Goal: Task Accomplishment & Management: Manage account settings

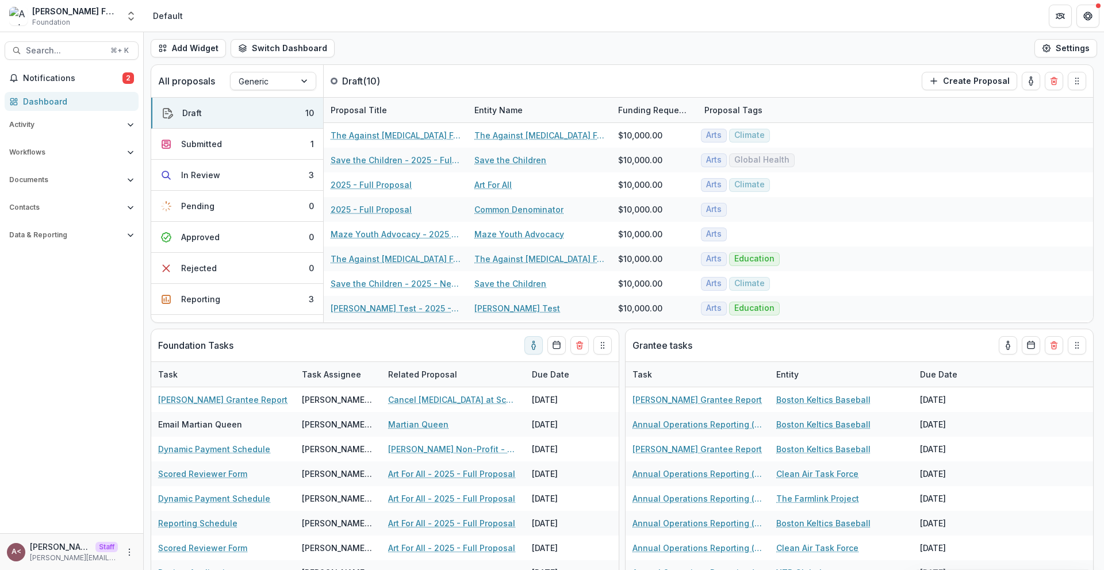
select select "**********"
click at [412, 51] on div "Add Widget Switch Dashboard Default Standard Dashboard New Dashboard Settings" at bounding box center [624, 48] width 960 height 32
click at [357, 79] on p "Draft ( 10 )" at bounding box center [385, 81] width 86 height 14
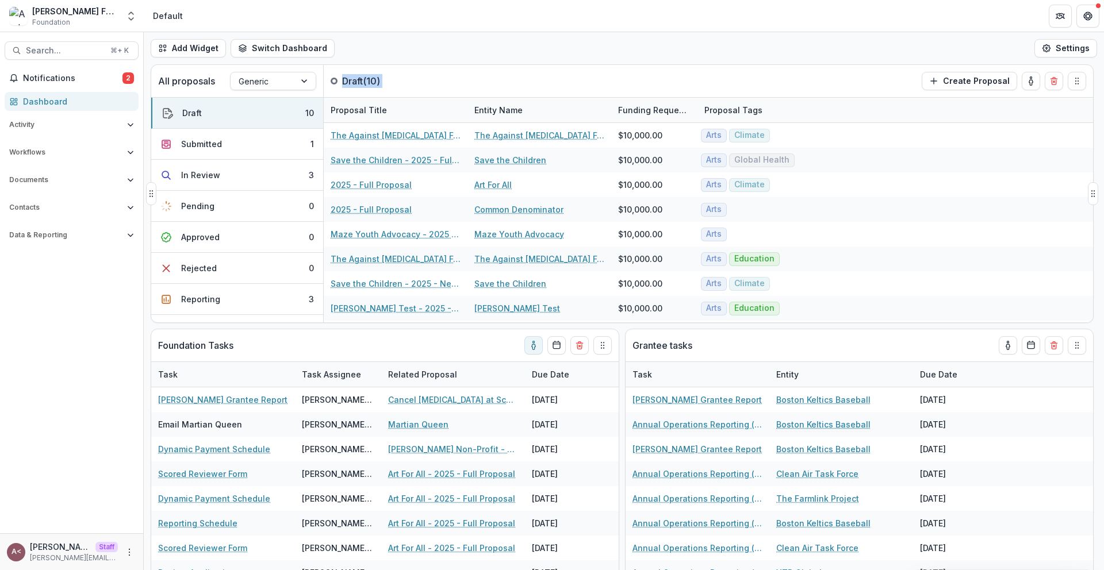
click at [357, 79] on p "Draft ( 10 )" at bounding box center [385, 81] width 86 height 14
click at [365, 81] on p "Draft ( 10 )" at bounding box center [385, 81] width 86 height 14
click at [377, 81] on p "Draft ( 10 )" at bounding box center [385, 81] width 86 height 14
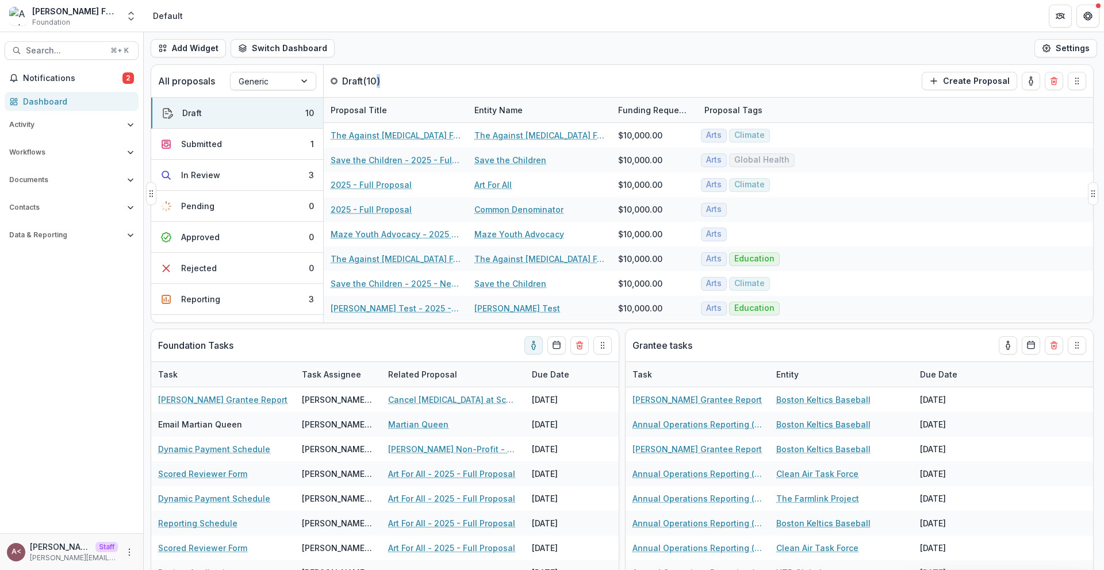
click at [377, 81] on p "Draft ( 10 )" at bounding box center [385, 81] width 86 height 14
click at [407, 80] on p "Draft ( 10 )" at bounding box center [385, 81] width 86 height 14
click at [369, 76] on p "Draft ( 10 )" at bounding box center [385, 81] width 86 height 14
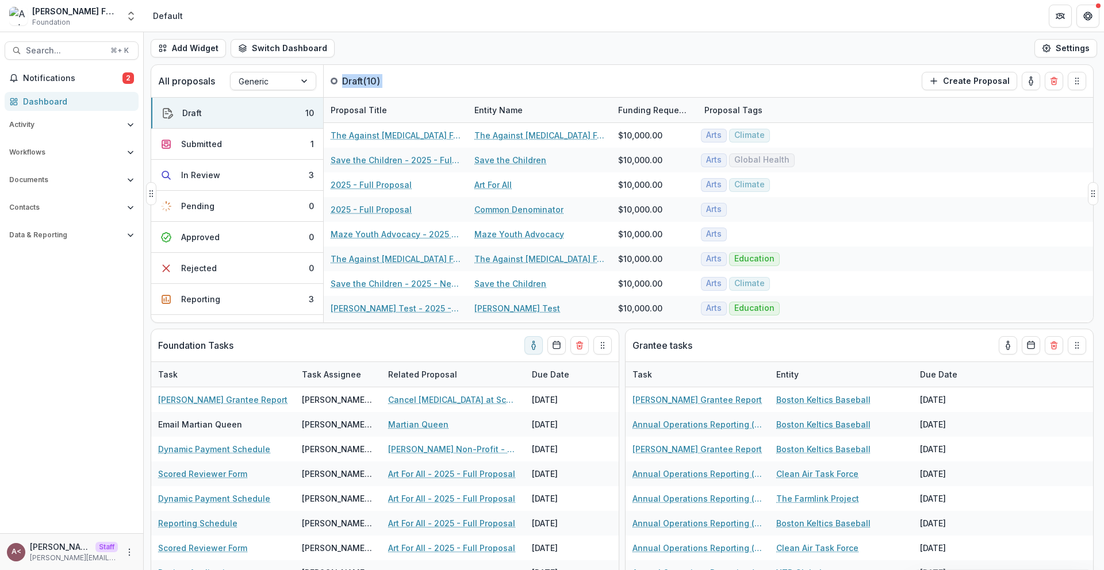
click at [369, 76] on p "Draft ( 10 )" at bounding box center [385, 81] width 86 height 14
click at [423, 76] on p "Draft ( 10 )" at bounding box center [385, 81] width 86 height 14
click at [368, 82] on p "Draft ( 10 )" at bounding box center [385, 81] width 86 height 14
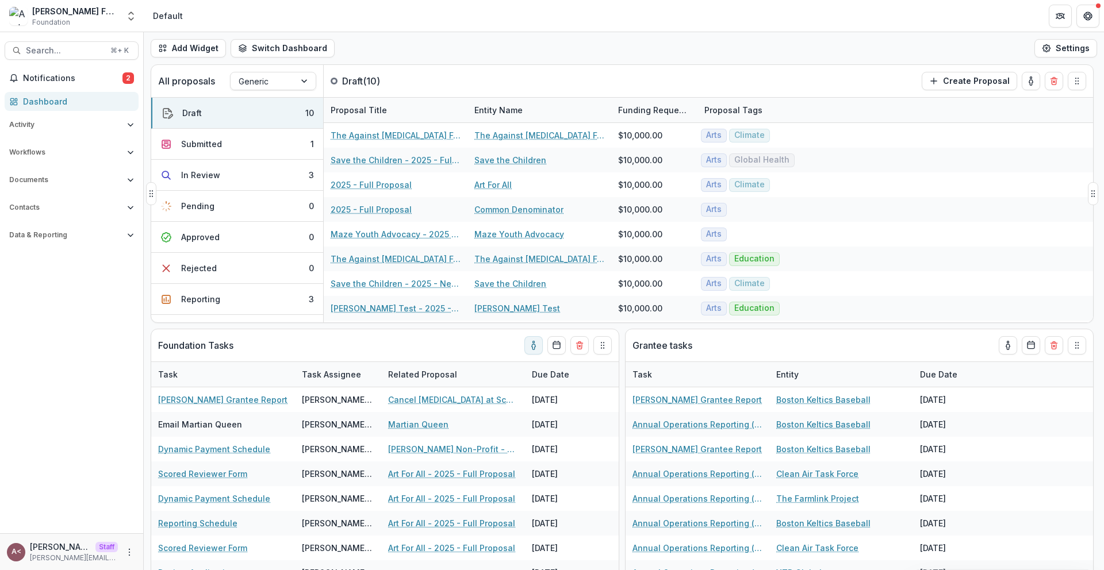
click at [391, 80] on p "Draft ( 10 )" at bounding box center [385, 81] width 86 height 14
click at [364, 82] on p "Draft ( 10 )" at bounding box center [385, 81] width 86 height 14
click at [402, 82] on p "Draft ( 10 )" at bounding box center [385, 81] width 86 height 14
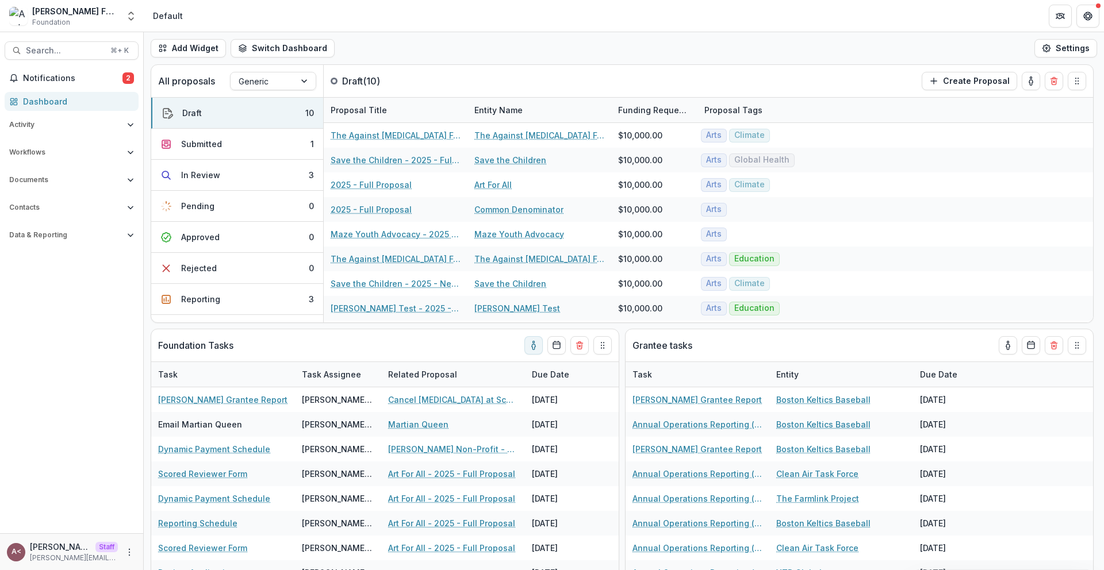
click at [359, 58] on div "Add Widget Switch Dashboard Default Standard Dashboard New Dashboard Settings" at bounding box center [624, 48] width 960 height 32
select select "**********"
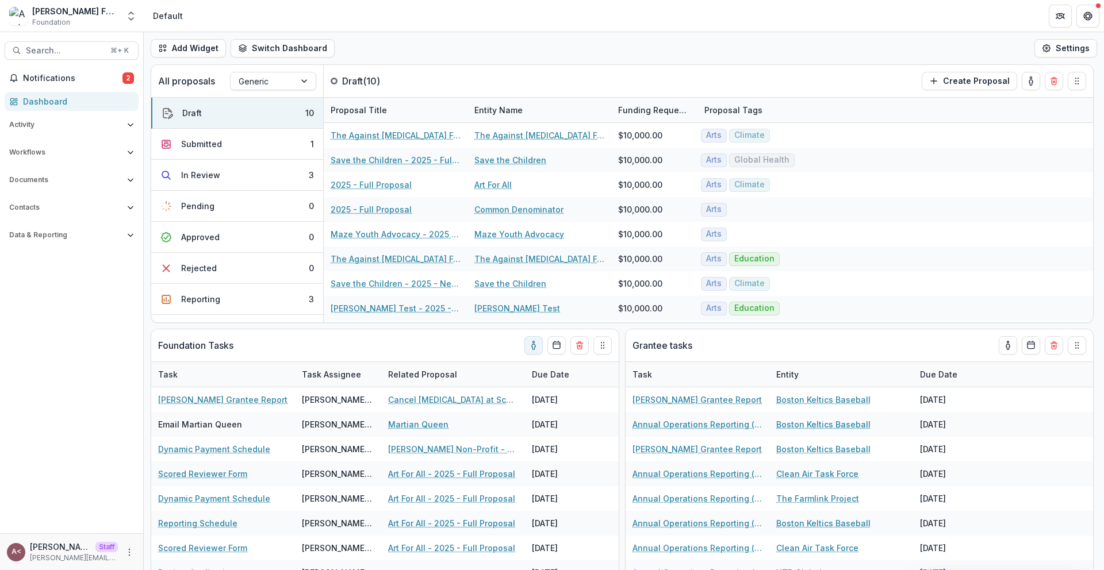
select select "**********"
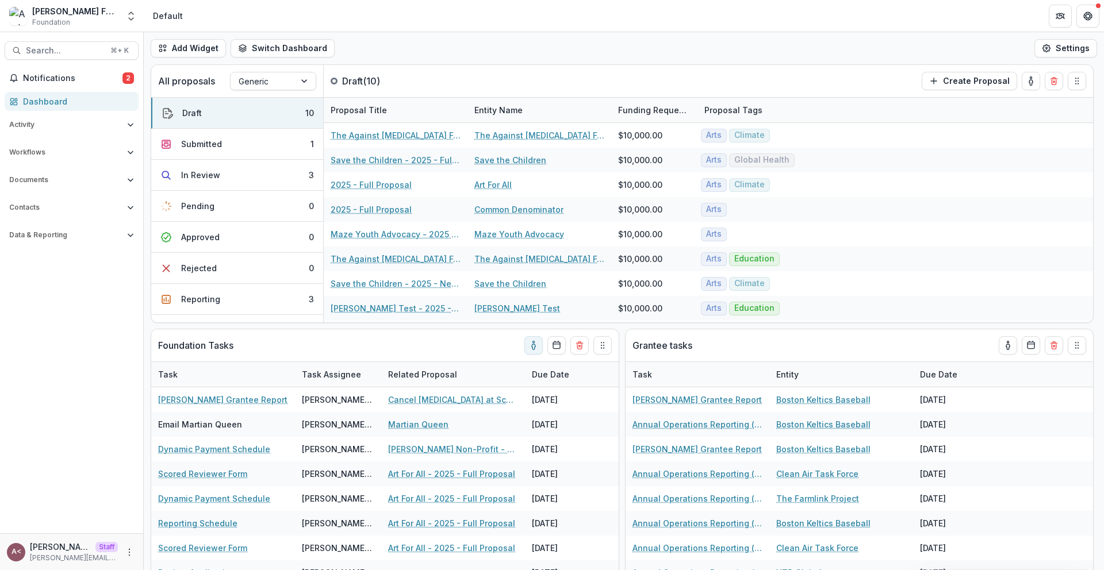
select select "**********"
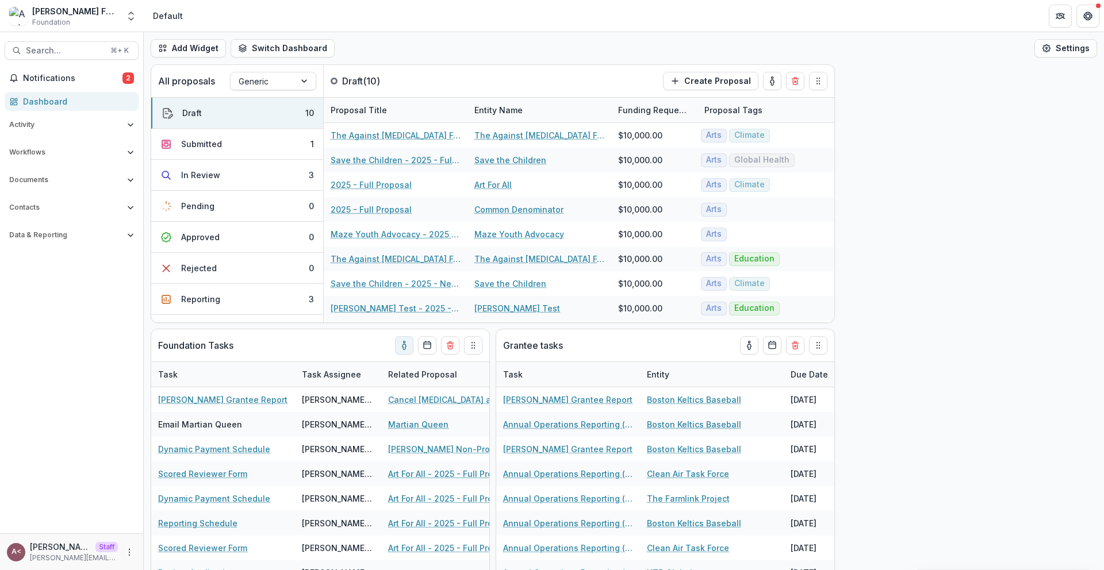
select select "**********"
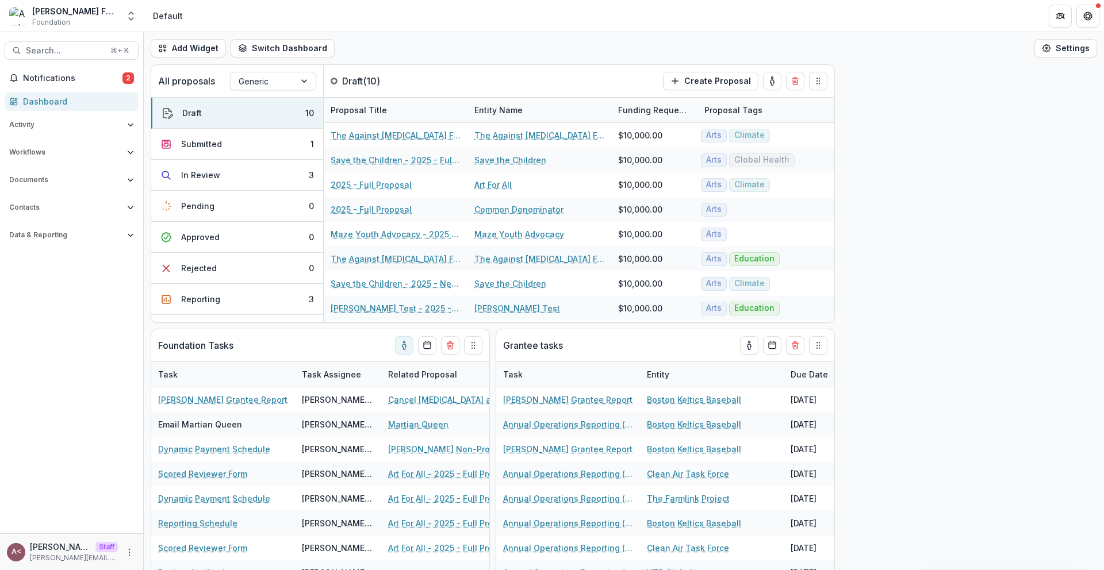
select select "**********"
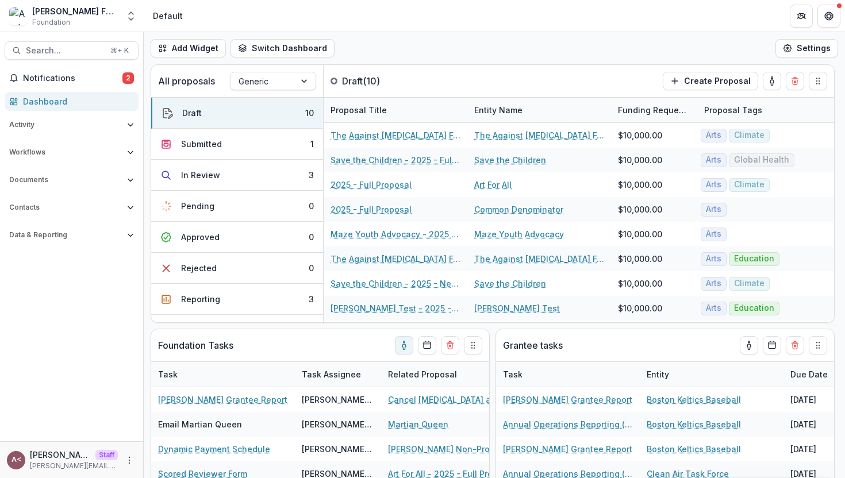
select select "**********"
click at [58, 159] on button "Workflows" at bounding box center [72, 152] width 134 height 18
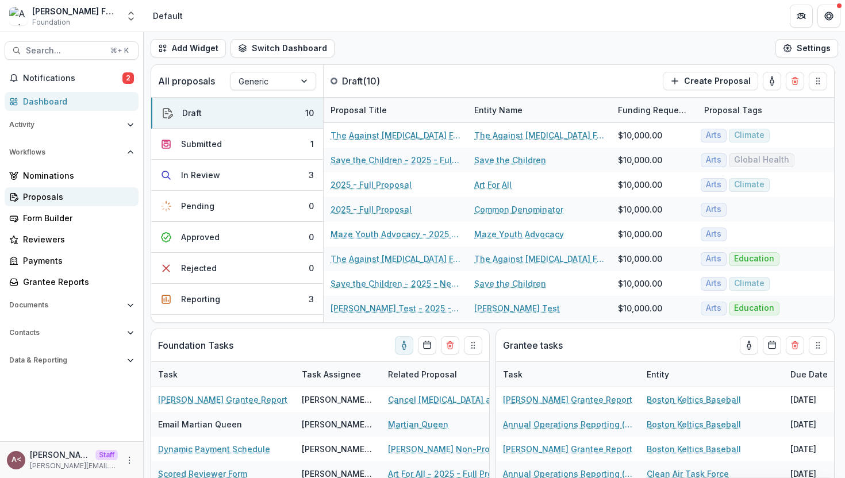
click at [57, 191] on div "Proposals" at bounding box center [76, 197] width 106 height 12
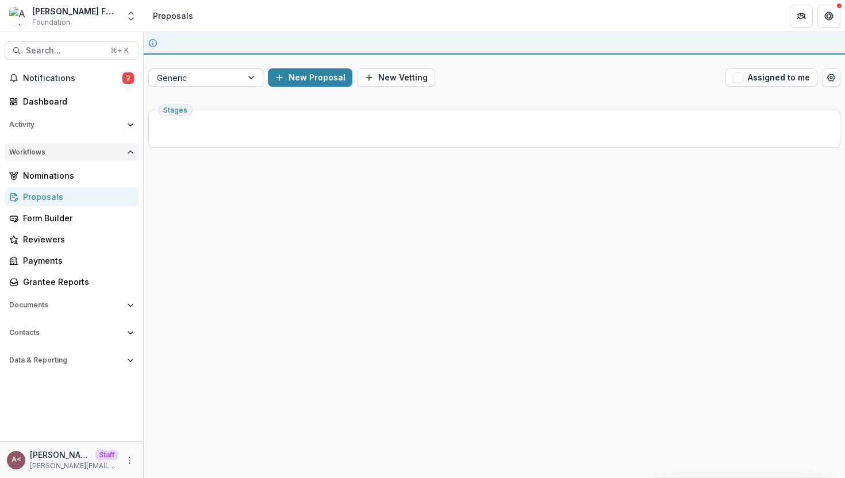
click at [105, 156] on button "Workflows" at bounding box center [72, 152] width 134 height 18
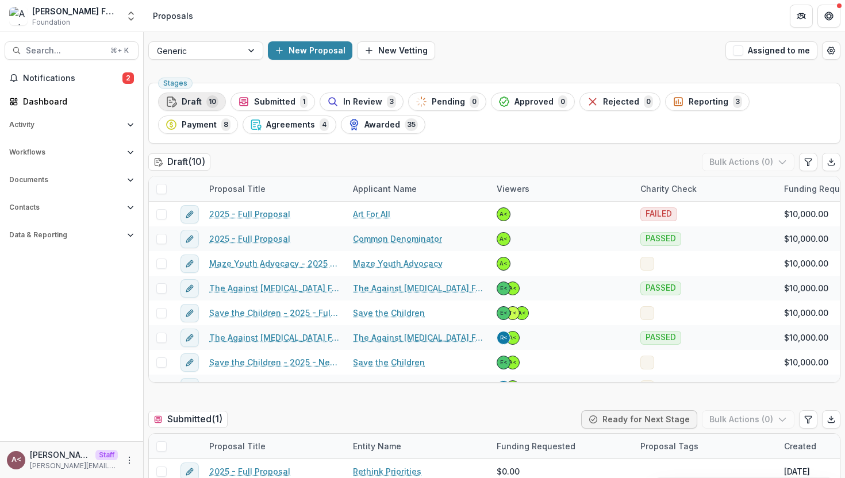
click at [183, 107] on div "Draft 10" at bounding box center [192, 101] width 53 height 13
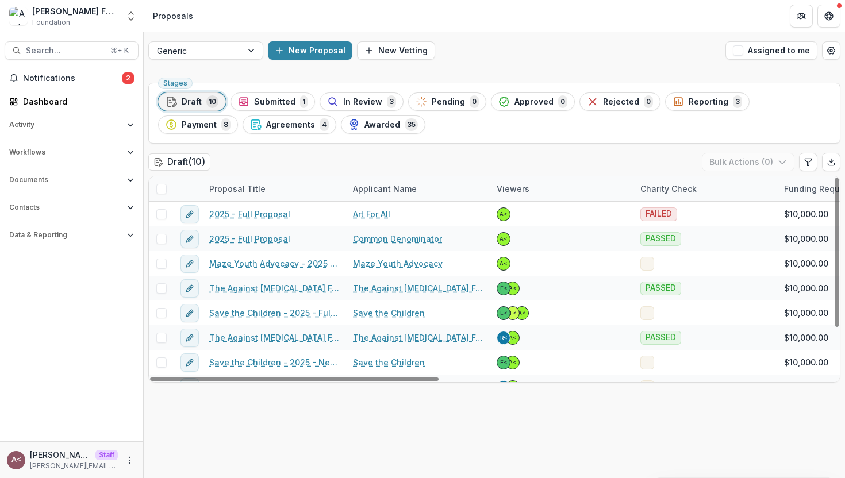
click at [162, 185] on span at bounding box center [161, 189] width 10 height 10
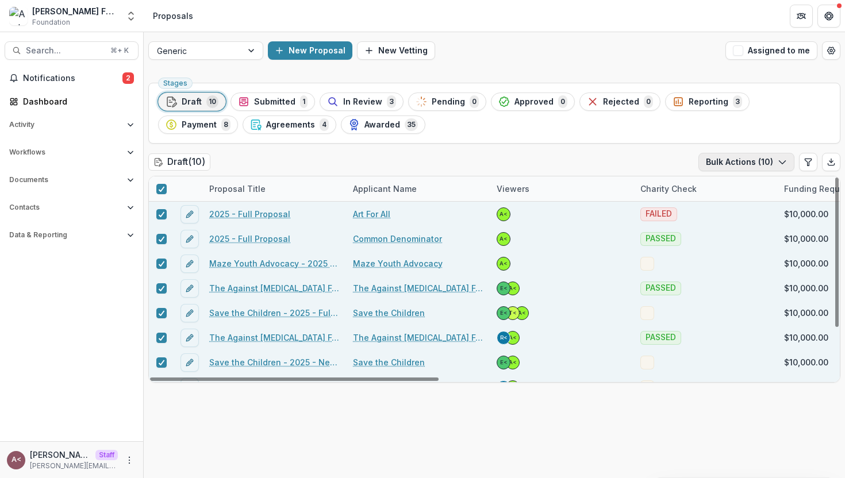
click at [733, 164] on button "Bulk Actions ( 10 )" at bounding box center [747, 162] width 96 height 18
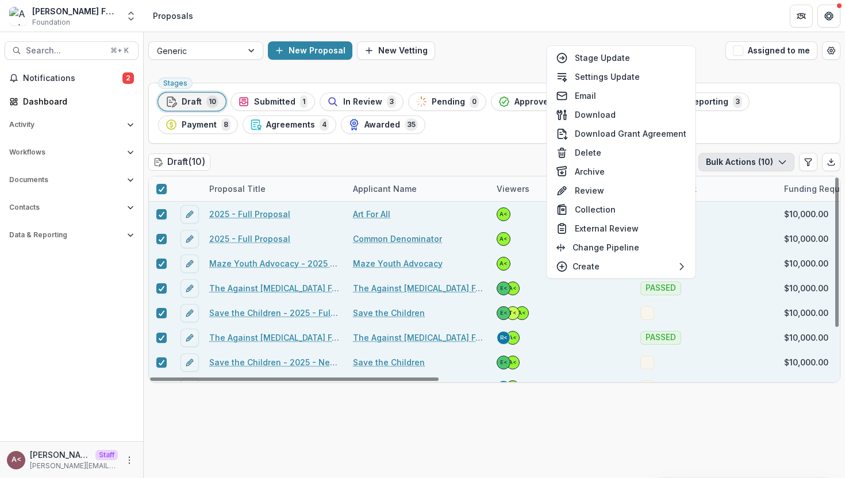
click at [389, 148] on div "Stages Draft 10 Submitted 1 In Review 3 Pending 0 Approved 0 Rejected 0 Reporti…" at bounding box center [495, 278] width 702 height 400
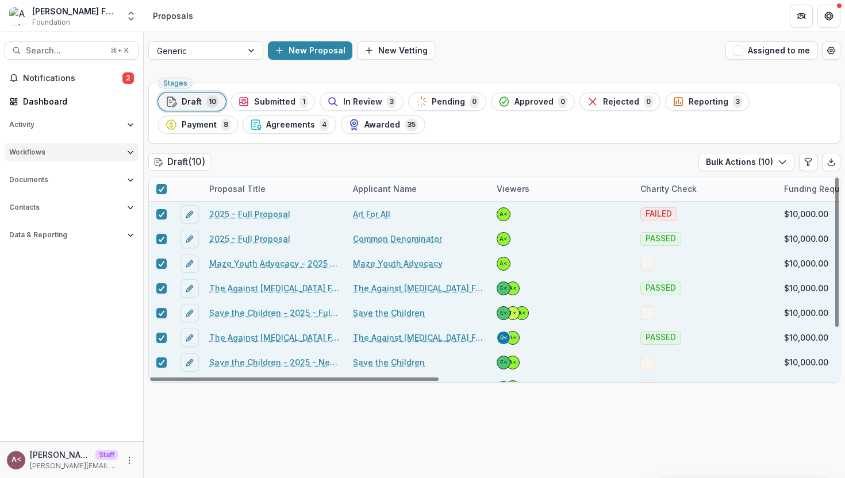
click at [77, 147] on button "Workflows" at bounding box center [72, 152] width 134 height 18
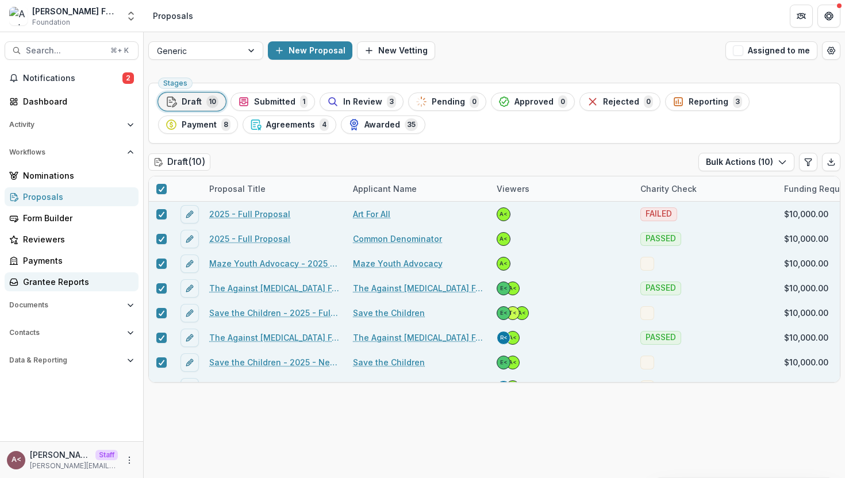
click at [60, 279] on div "Grantee Reports" at bounding box center [76, 282] width 106 height 12
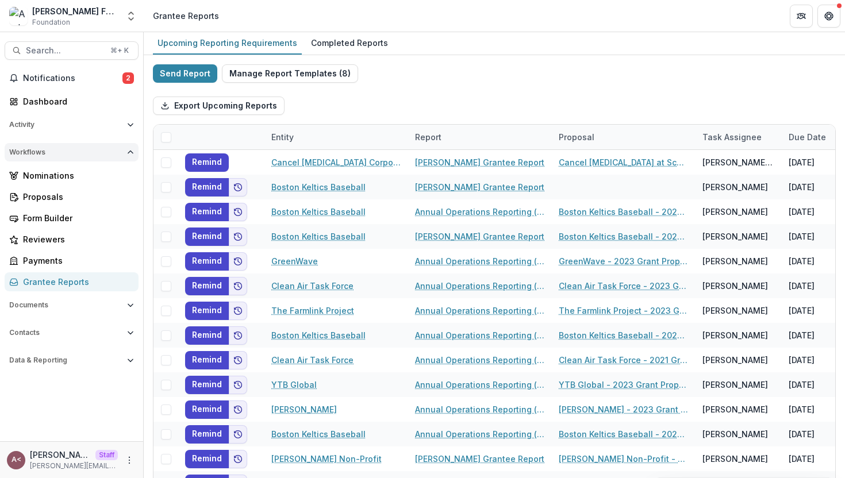
click at [120, 145] on button "Workflows" at bounding box center [72, 152] width 134 height 18
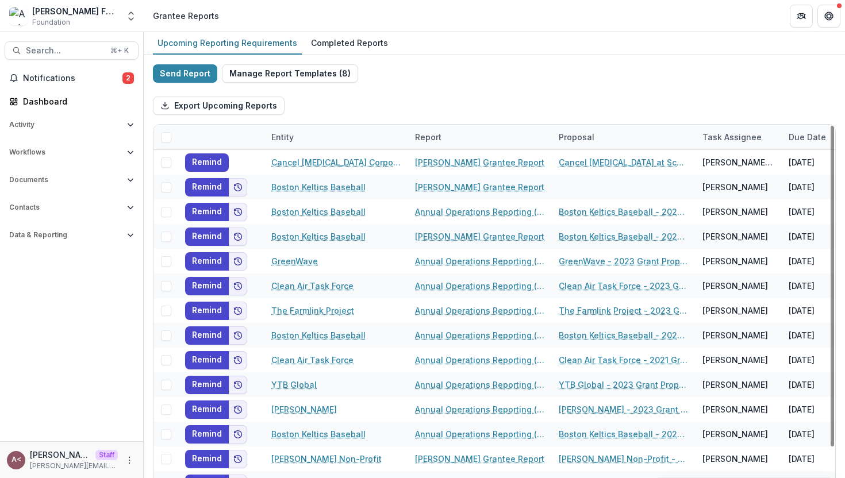
click at [166, 135] on span at bounding box center [166, 137] width 10 height 10
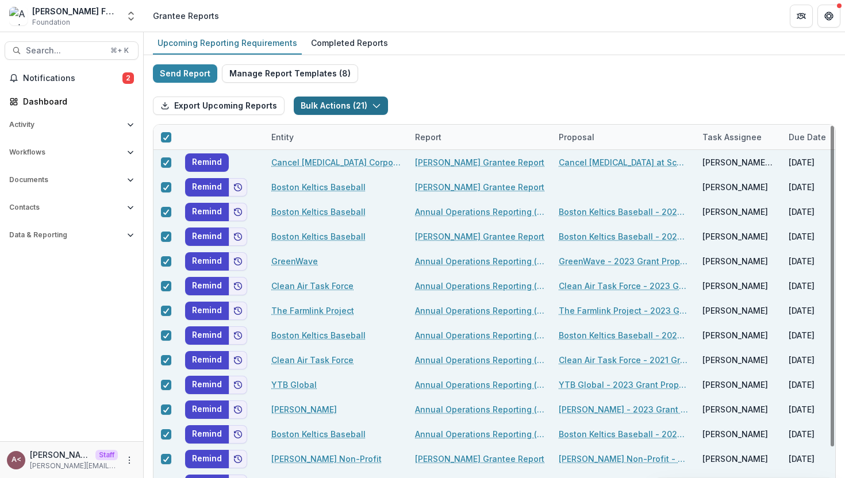
click at [318, 105] on button "Bulk Actions ( 21 )" at bounding box center [341, 106] width 94 height 18
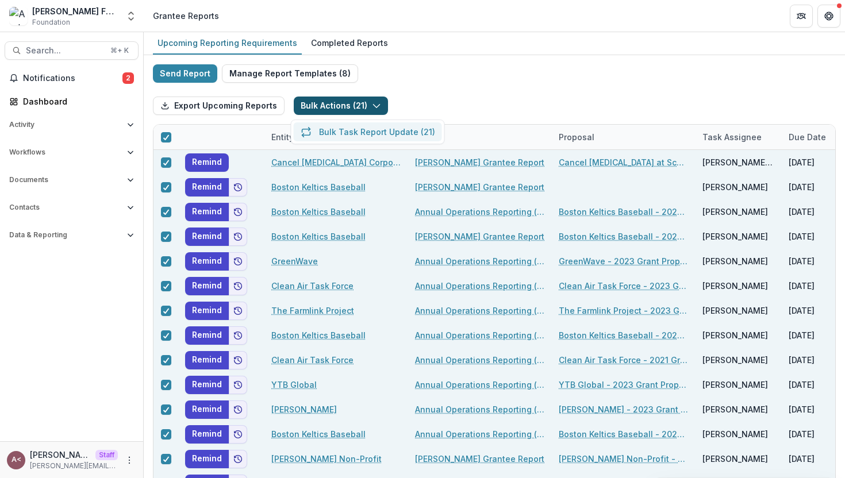
click at [346, 128] on button "Bulk Task Report Update ( 21 )" at bounding box center [368, 131] width 148 height 19
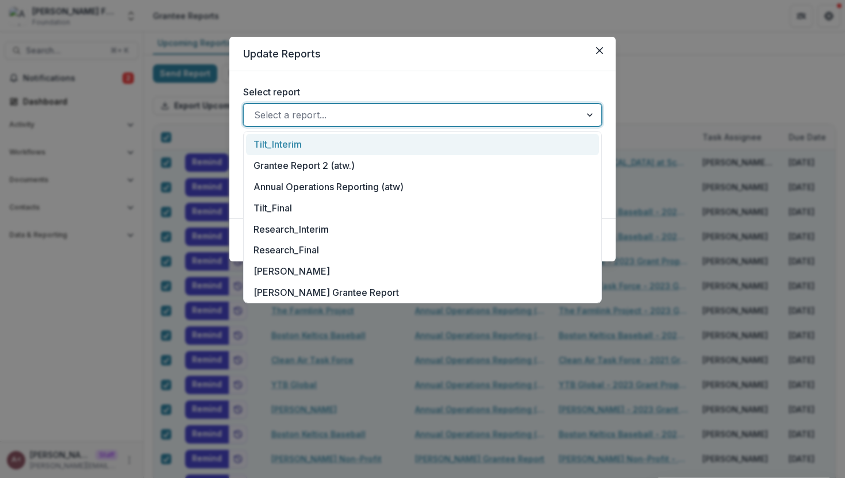
click at [344, 118] on div at bounding box center [412, 115] width 316 height 16
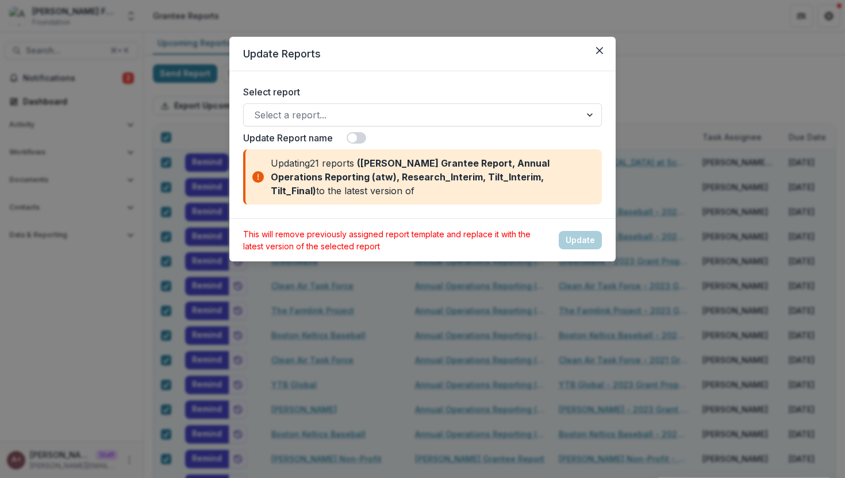
click at [413, 87] on label "Select report" at bounding box center [419, 92] width 352 height 14
click at [257, 108] on input "Select report" at bounding box center [255, 115] width 3 height 14
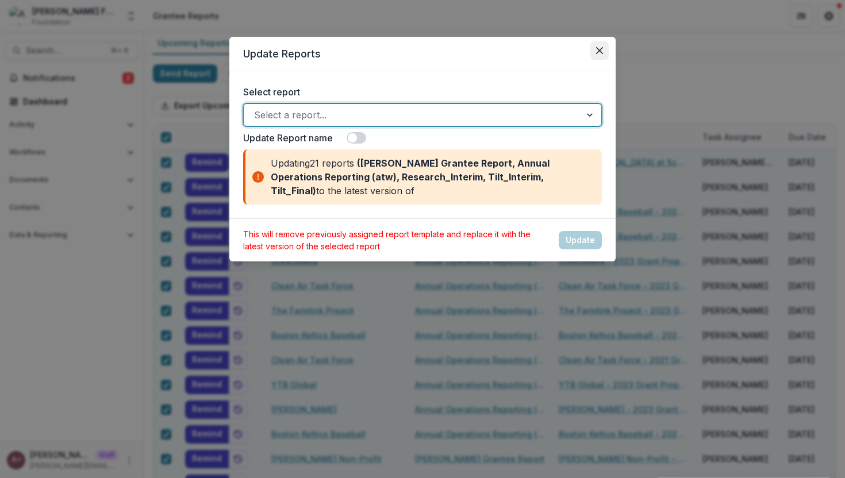
click at [591, 50] on button "Close" at bounding box center [600, 50] width 18 height 18
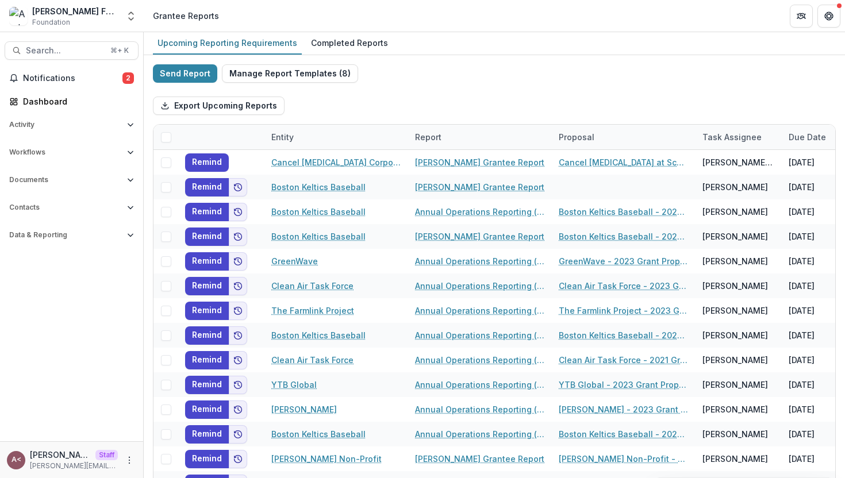
click at [434, 81] on div "Send Report Manage Report Templates ( 8 ) Export Upcoming Reports Entity Report…" at bounding box center [494, 305] width 683 height 483
click at [80, 85] on button "Notifications 2" at bounding box center [72, 78] width 134 height 18
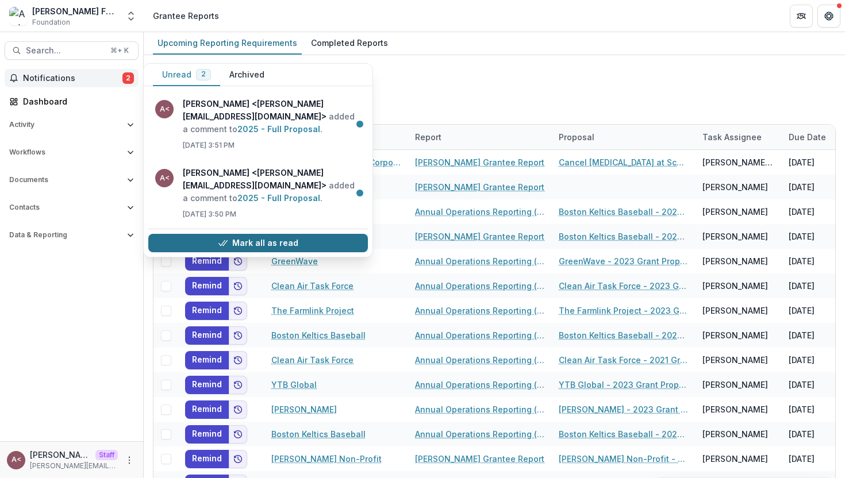
click at [285, 247] on button "Mark all as read" at bounding box center [258, 243] width 220 height 18
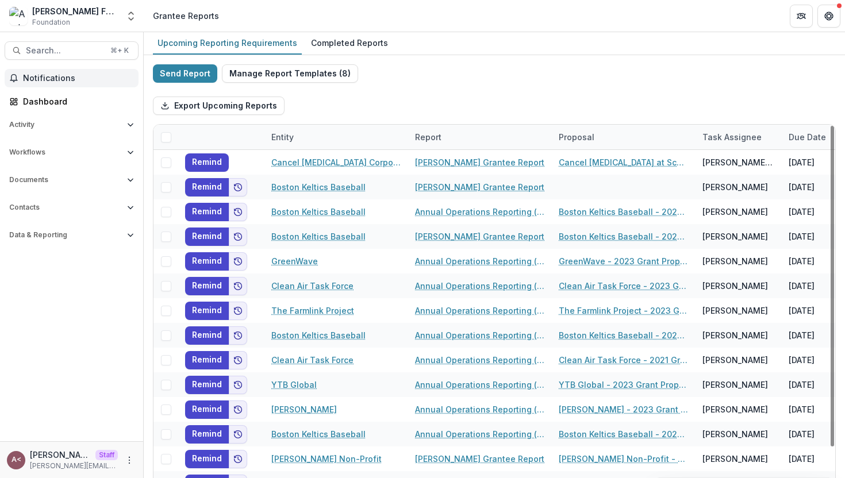
click at [469, 101] on div "Export Upcoming Reports" at bounding box center [494, 105] width 683 height 37
click at [81, 156] on span "Workflows" at bounding box center [65, 152] width 113 height 8
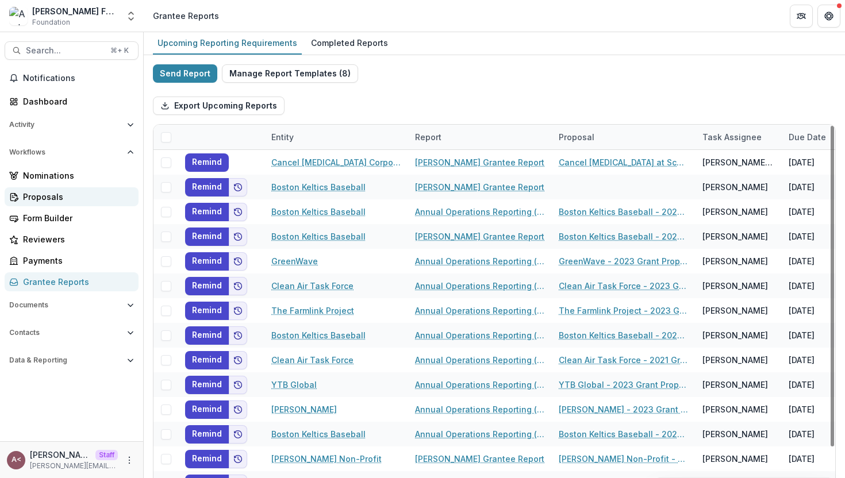
click at [60, 196] on div "Proposals" at bounding box center [76, 197] width 106 height 12
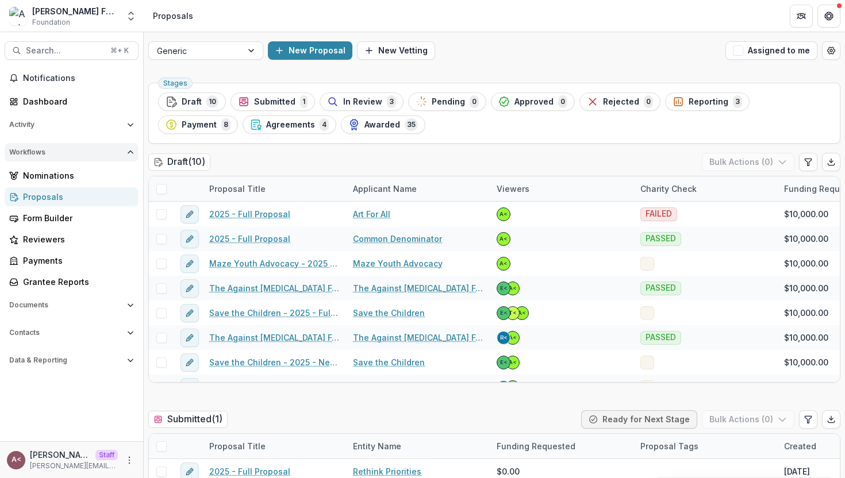
click at [101, 157] on button "Workflows" at bounding box center [72, 152] width 134 height 18
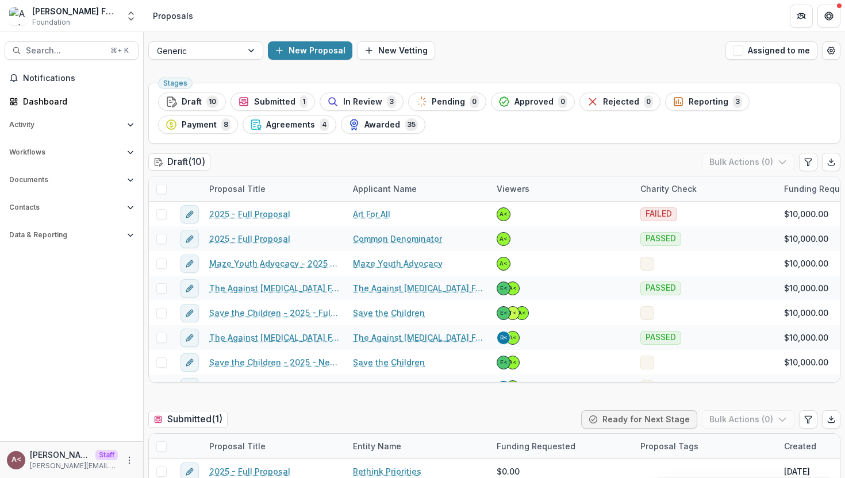
click at [289, 161] on div "Draft ( 10 ) Bulk Actions ( 0 )" at bounding box center [494, 164] width 692 height 23
